Goal: Task Accomplishment & Management: Complete application form

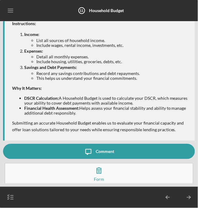
click at [124, 174] on button "Complete the Form Form" at bounding box center [99, 173] width 189 height 21
click at [167, 198] on polyline "button" at bounding box center [167, 197] width 2 height 3
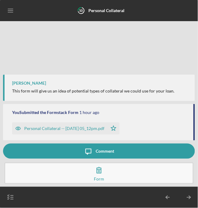
click at [143, 172] on button "Complete the Form Form" at bounding box center [99, 173] width 189 height 21
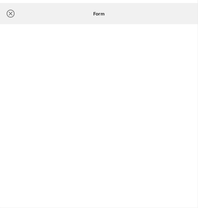
click at [14, 14] on icon "Icon/Close" at bounding box center [10, 13] width 15 height 15
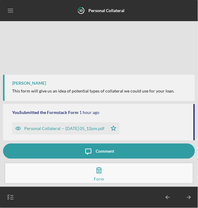
click at [147, 172] on button "Complete the Form Form" at bounding box center [99, 173] width 189 height 21
click at [190, 197] on polyline "button" at bounding box center [190, 197] width 2 height 3
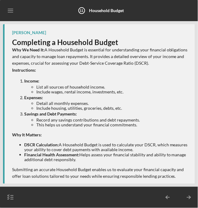
scroll to position [47, 0]
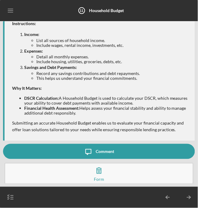
click at [143, 176] on button "Complete the Form Form" at bounding box center [99, 173] width 189 height 21
click at [99, 176] on icon "button" at bounding box center [98, 170] width 15 height 15
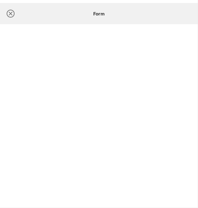
click at [11, 16] on icon "Icon/Close" at bounding box center [10, 13] width 15 height 15
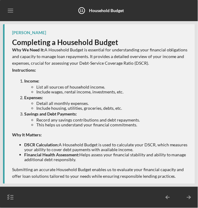
click at [189, 200] on icon "Icon/Table Pagination Arrow" at bounding box center [188, 197] width 15 height 15
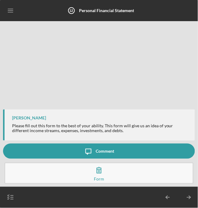
click at [189, 199] on icon "Icon/Table Pagination Arrow" at bounding box center [188, 197] width 15 height 15
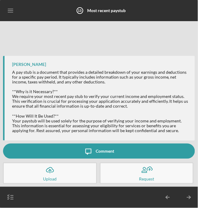
click at [58, 176] on button "Icon/Upload Upload" at bounding box center [50, 173] width 94 height 21
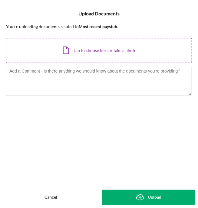
click at [146, 51] on div "Icon/Document Browse or drag files here (max 100MB total) Tap to choose files o…" at bounding box center [99, 50] width 186 height 25
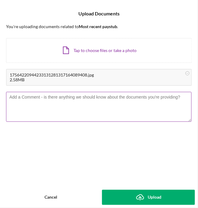
click at [31, 110] on textarea at bounding box center [98, 107] width 185 height 30
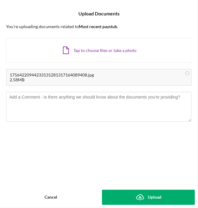
click at [167, 198] on button "Icon/Upload Upload" at bounding box center [148, 197] width 93 height 15
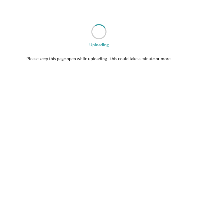
scroll to position [8, 0]
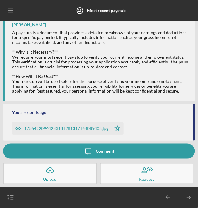
click at [189, 197] on line "button" at bounding box center [188, 197] width 3 height 0
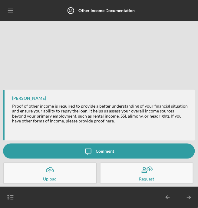
click at [188, 200] on icon "Icon/Table Pagination Arrow" at bounding box center [188, 197] width 15 height 15
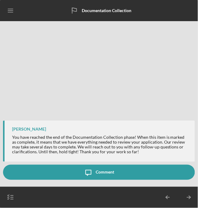
click at [187, 197] on icon "Icon/Table Pagination Arrow" at bounding box center [188, 197] width 15 height 15
